Goal: Task Accomplishment & Management: Manage account settings

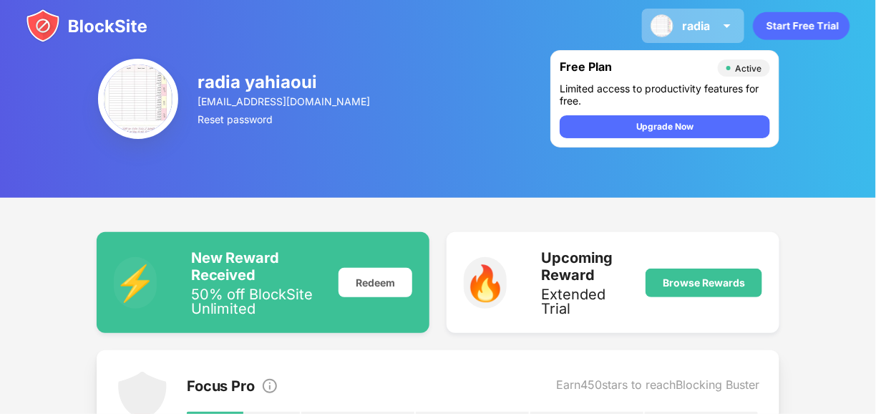
click at [707, 24] on div "radia" at bounding box center [696, 26] width 28 height 14
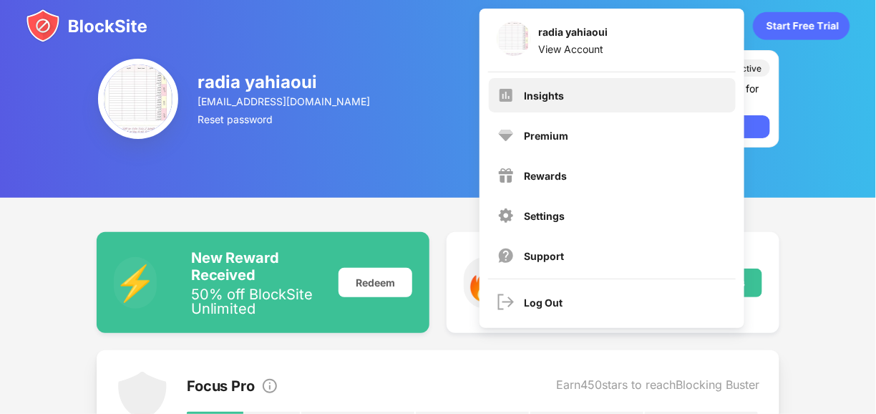
click at [601, 96] on div "Insights" at bounding box center [612, 95] width 247 height 34
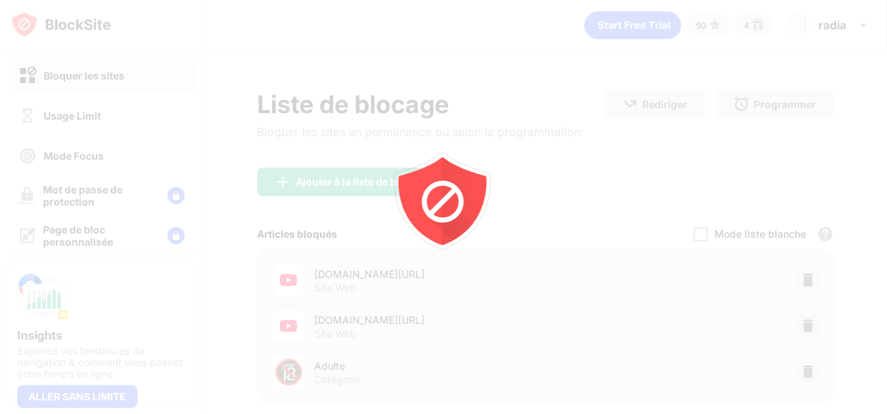
click at [117, 120] on div at bounding box center [443, 207] width 887 height 414
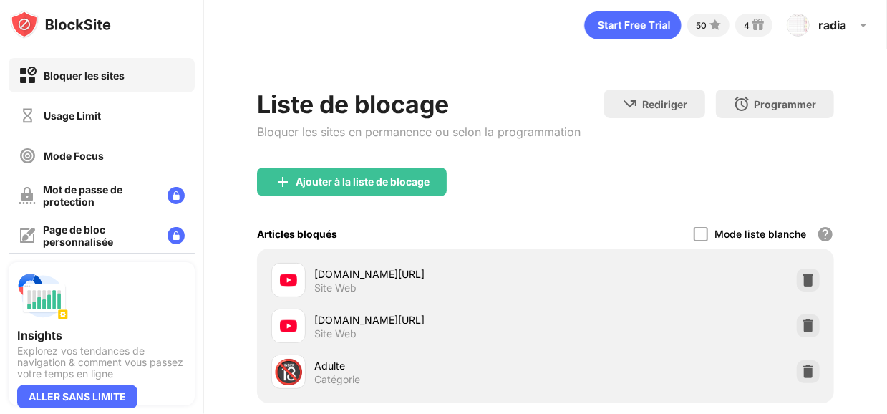
click at [117, 120] on div "Usage Limit" at bounding box center [102, 115] width 186 height 34
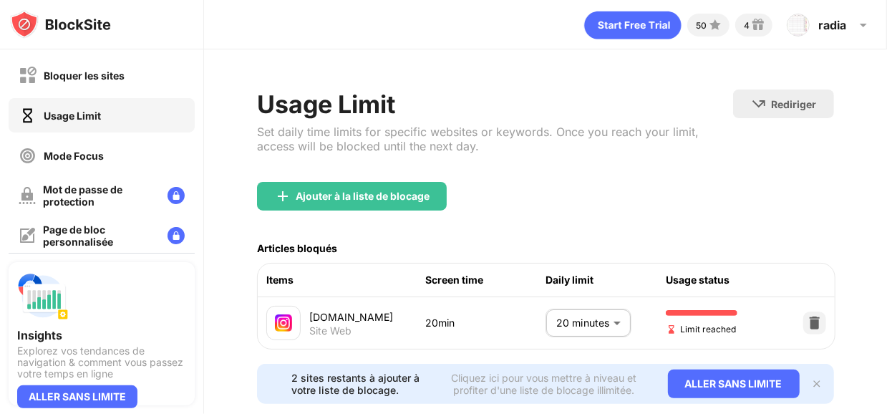
click at [583, 320] on body "Bloquer les sites Usage Limit Mode Focus Mot de passe de protection Page de blo…" at bounding box center [443, 207] width 887 height 414
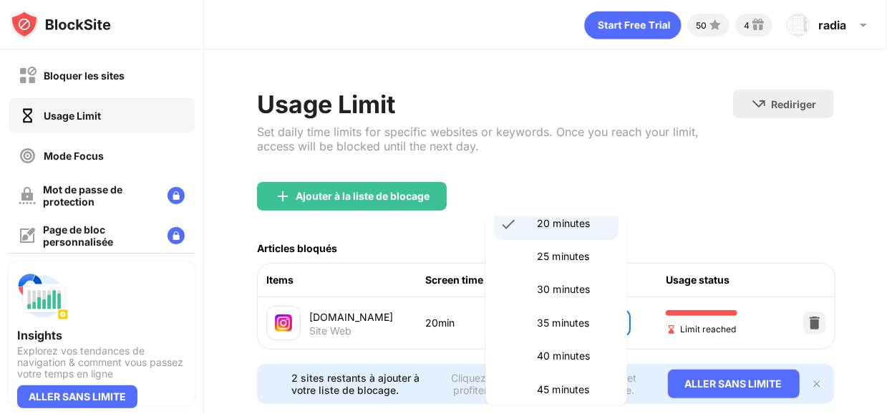
scroll to position [162, 0]
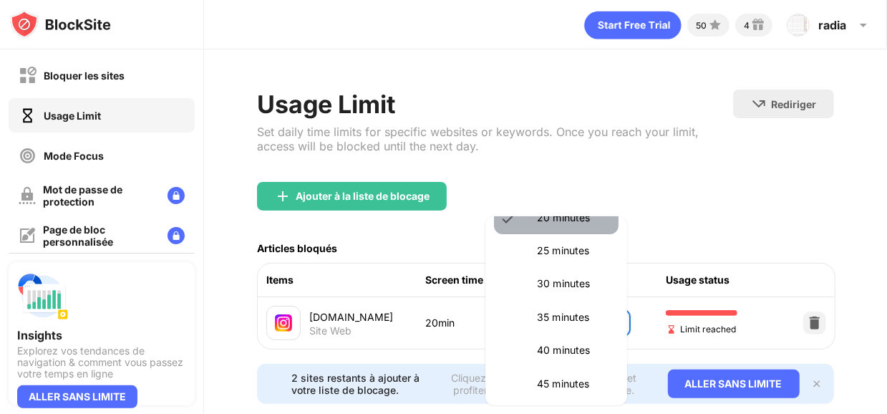
click at [575, 225] on li "20 minutes" at bounding box center [556, 217] width 125 height 33
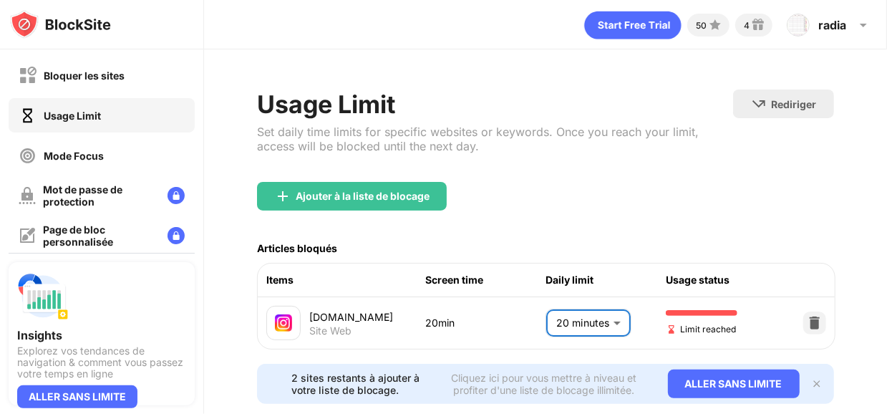
click at [587, 317] on body "Bloquer les sites Usage Limit Mode Focus Mot de passe de protection Page de blo…" at bounding box center [443, 207] width 887 height 414
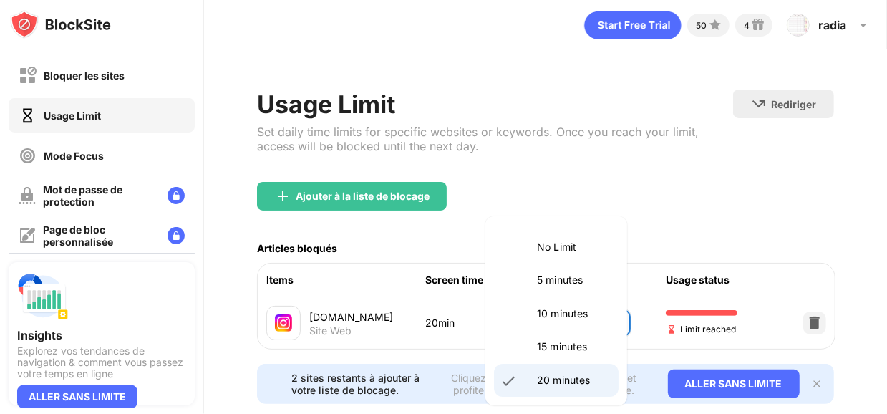
click at [571, 314] on p "10 minutes" at bounding box center [573, 314] width 73 height 16
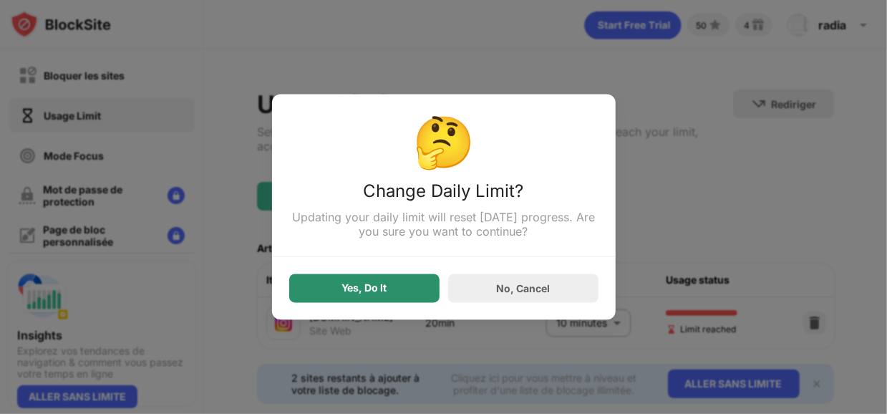
click at [405, 276] on div "Yes, Do It" at bounding box center [364, 288] width 150 height 29
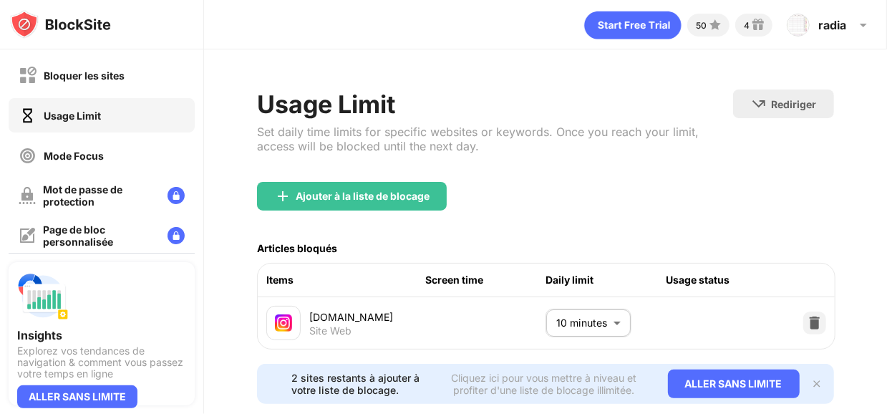
click at [584, 324] on body "Bloquer les sites Usage Limit Mode Focus Mot de passe de protection Page de blo…" at bounding box center [443, 207] width 887 height 414
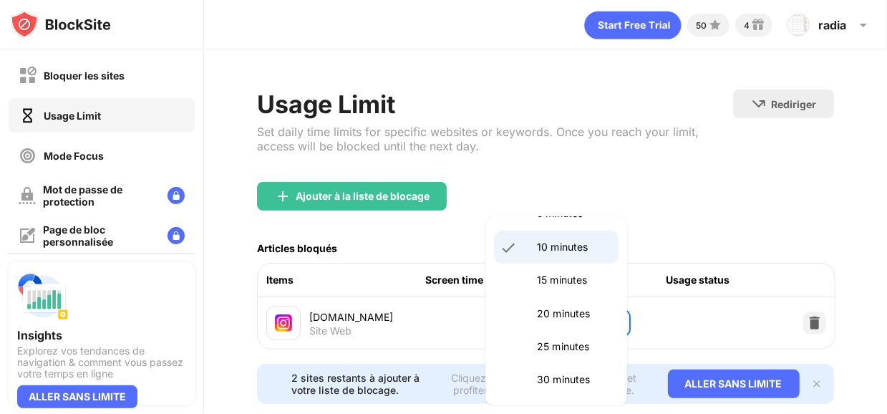
scroll to position [61, 0]
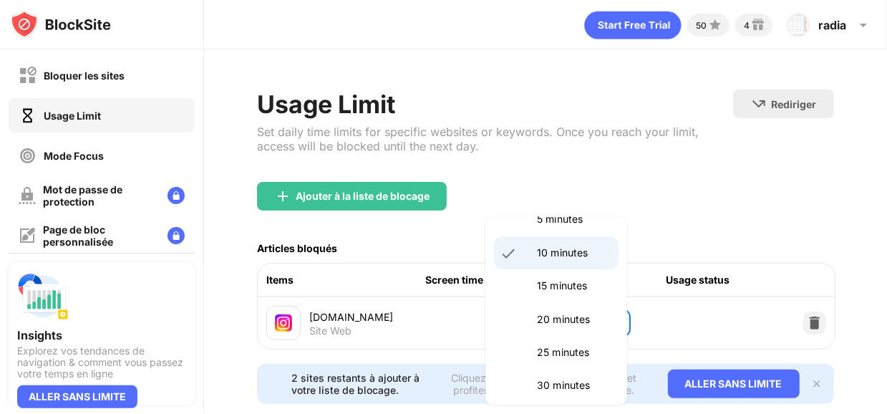
click at [567, 275] on li "15 minutes" at bounding box center [556, 285] width 125 height 33
type input "**"
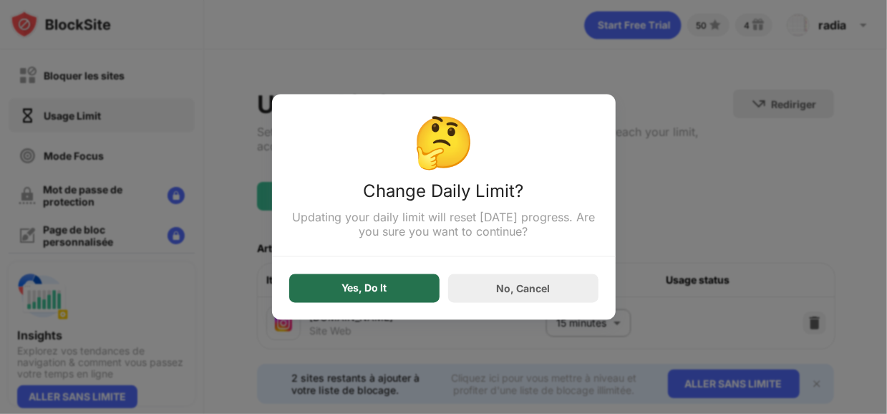
click at [371, 289] on div "Yes, Do It" at bounding box center [363, 288] width 45 height 11
